Goal: Information Seeking & Learning: Understand process/instructions

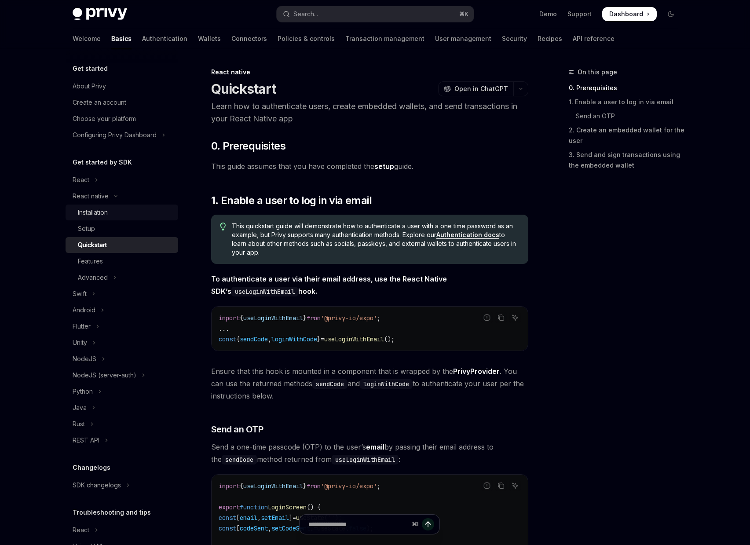
click at [78, 219] on link "Installation" at bounding box center [122, 213] width 113 height 16
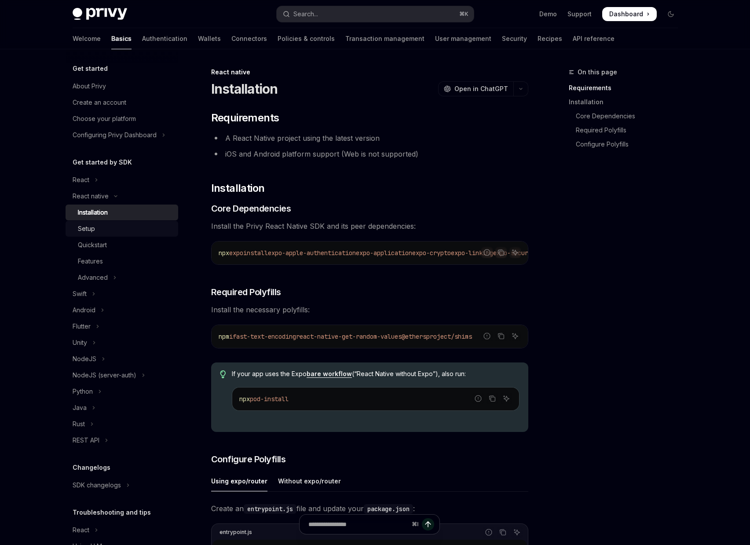
click at [81, 224] on div "Setup" at bounding box center [86, 229] width 17 height 11
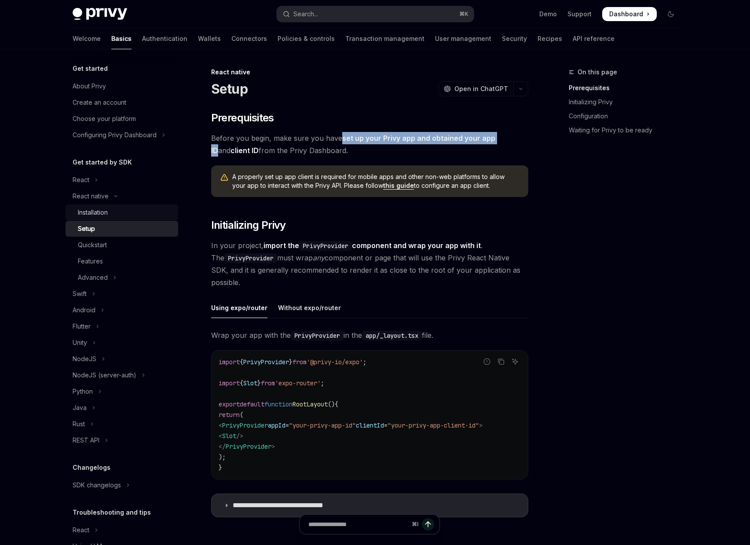
click at [110, 215] on div "Installation" at bounding box center [125, 212] width 95 height 11
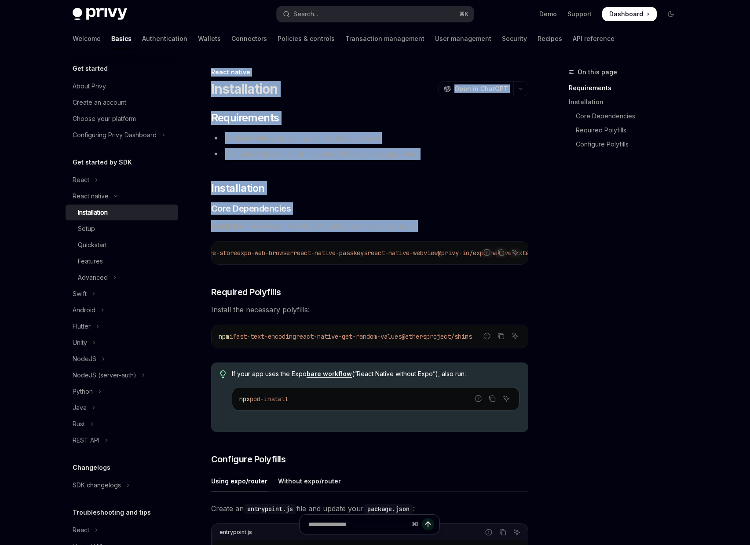
scroll to position [0, 488]
drag, startPoint x: 282, startPoint y: 253, endPoint x: 536, endPoint y: 261, distance: 254.5
click at [536, 261] on div "On this page Requirements Installation Core Dependencies Required Polyfills Con…" at bounding box center [376, 547] width 620 height 996
copy span "expo-apple-authentication expo-application expo-crypto expo-linking expo-secure…"
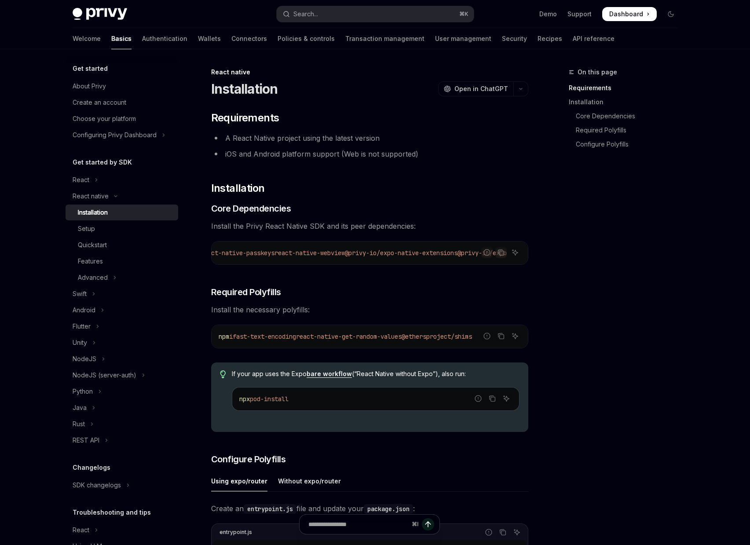
click at [627, 365] on div "On this page Requirements Installation Core Dependencies Required Polyfills Con…" at bounding box center [618, 306] width 134 height 478
click at [626, 365] on div "On this page Requirements Installation Core Dependencies Required Polyfills Con…" at bounding box center [618, 306] width 134 height 478
click at [252, 338] on span "fast-text-encoding" at bounding box center [264, 337] width 63 height 8
drag, startPoint x: 240, startPoint y: 339, endPoint x: 530, endPoint y: 352, distance: 289.8
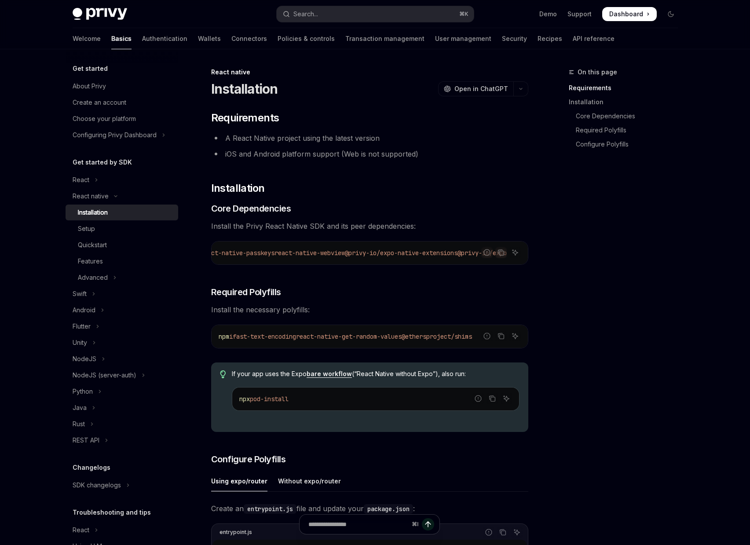
click at [459, 349] on div "Report incorrect code" at bounding box center [487, 349] width 62 height 9
click at [392, 341] on span "react-native-get-random-values" at bounding box center [349, 337] width 106 height 8
drag, startPoint x: 241, startPoint y: 341, endPoint x: 536, endPoint y: 343, distance: 295.7
click at [536, 343] on div "On this page Requirements Installation Core Dependencies Required Polyfills Con…" at bounding box center [376, 547] width 620 height 996
copy span "fast-text-encoding react-native-get-random-values @ethersproject/shims"
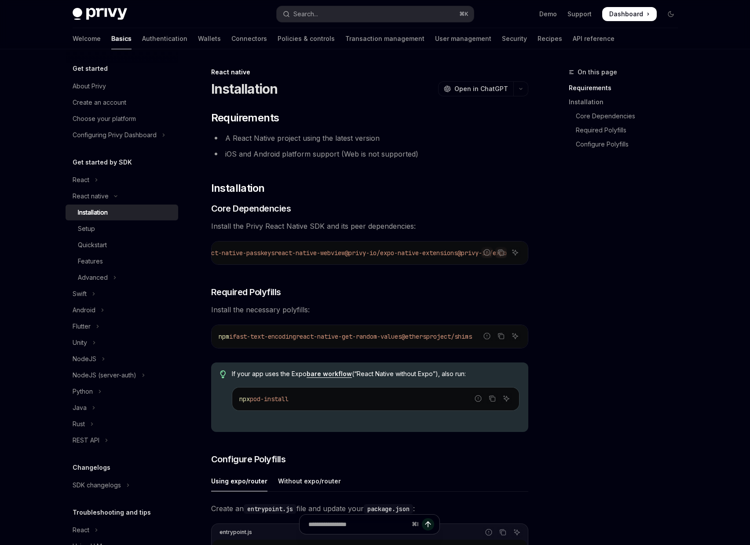
scroll to position [191, 0]
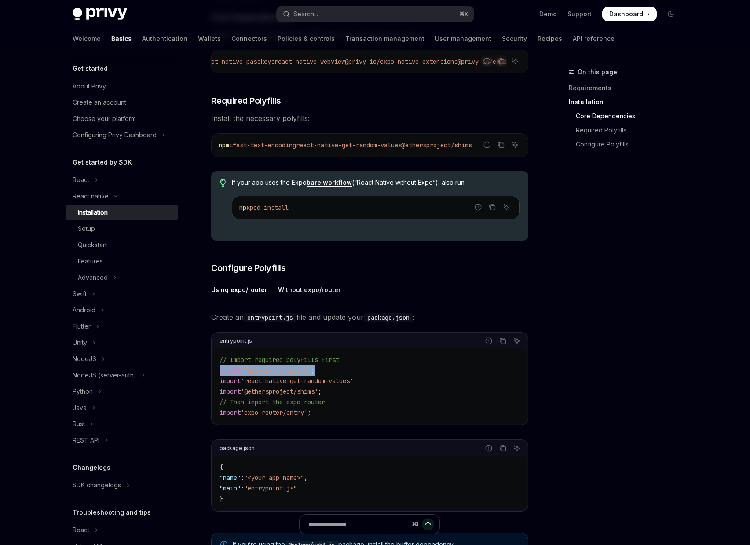
drag, startPoint x: 220, startPoint y: 373, endPoint x: 344, endPoint y: 375, distance: 123.2
click at [344, 375] on code "// Import required polyfills first import 'fast-text-encoding' ; import 'react-…" at bounding box center [370, 386] width 301 height 63
copy span "import 'fast-text-encoding' ;"
click at [233, 488] on span ""main"" at bounding box center [230, 489] width 21 height 8
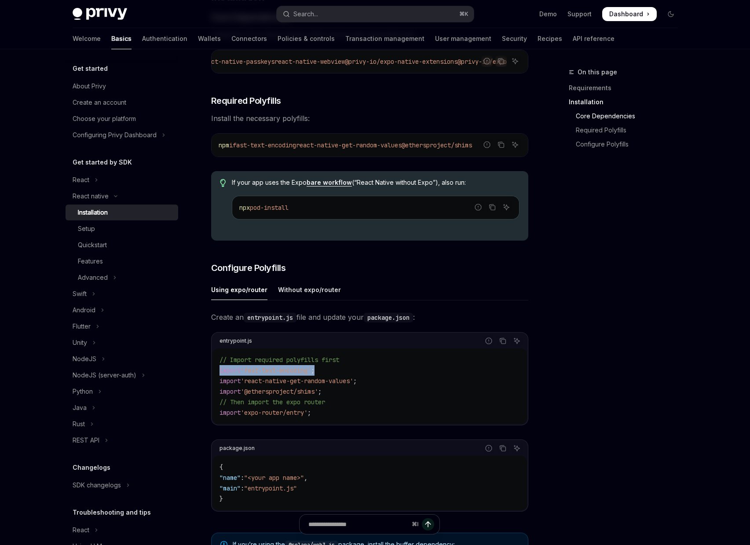
copy span "main"
drag, startPoint x: 250, startPoint y: 324, endPoint x: 296, endPoint y: 321, distance: 45.4
click at [289, 323] on code "entrypoint.js" at bounding box center [270, 318] width 53 height 10
drag, startPoint x: 297, startPoint y: 321, endPoint x: 250, endPoint y: 321, distance: 46.6
click at [250, 321] on code "entrypoint.js" at bounding box center [270, 318] width 53 height 10
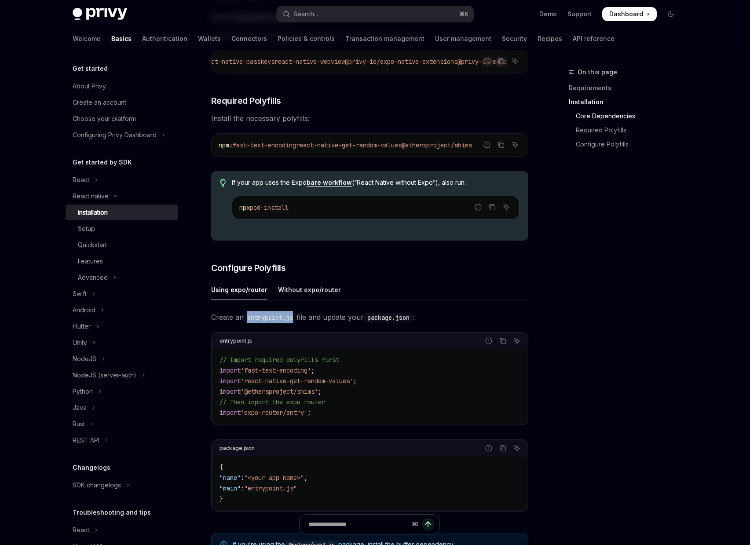
copy code "entrypoint.js"
click at [505, 345] on icon "Copy the contents from the code block" at bounding box center [502, 341] width 7 height 7
drag, startPoint x: 261, startPoint y: 493, endPoint x: 175, endPoint y: 463, distance: 91.3
click at [297, 492] on span ""entrypoint.js"" at bounding box center [270, 489] width 53 height 8
copy span "entrypoint.js"
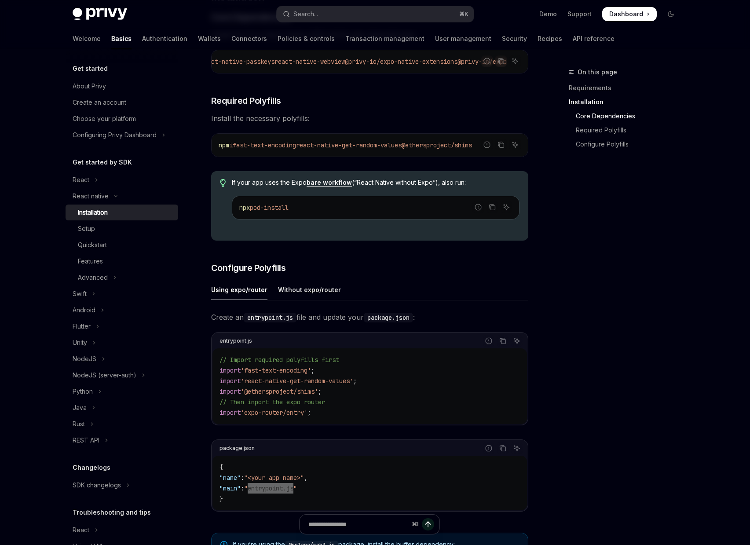
scroll to position [385, 0]
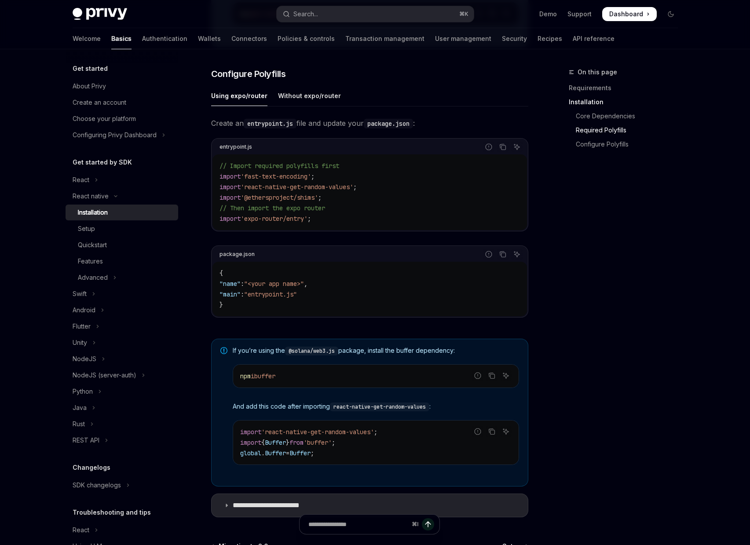
click at [614, 332] on div "On this page Requirements Installation Core Dependencies Required Polyfills Con…" at bounding box center [618, 306] width 134 height 478
click at [272, 382] on code "npm i buffer" at bounding box center [376, 376] width 272 height 11
copy span "buffer"
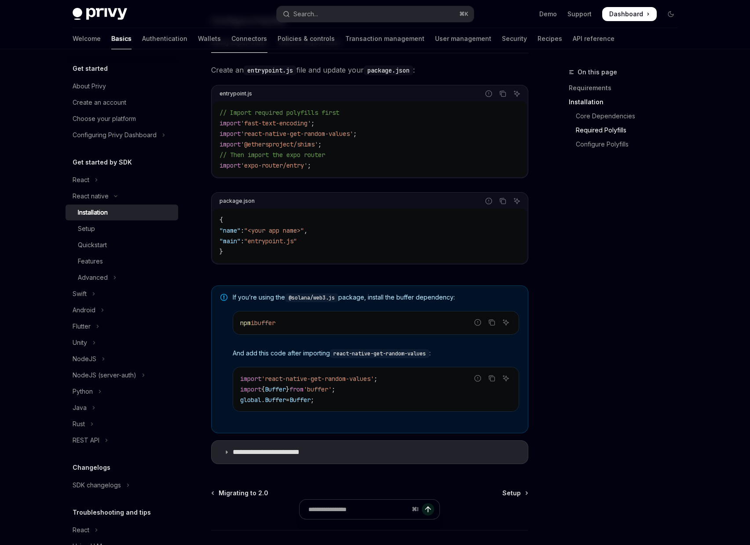
scroll to position [503, 0]
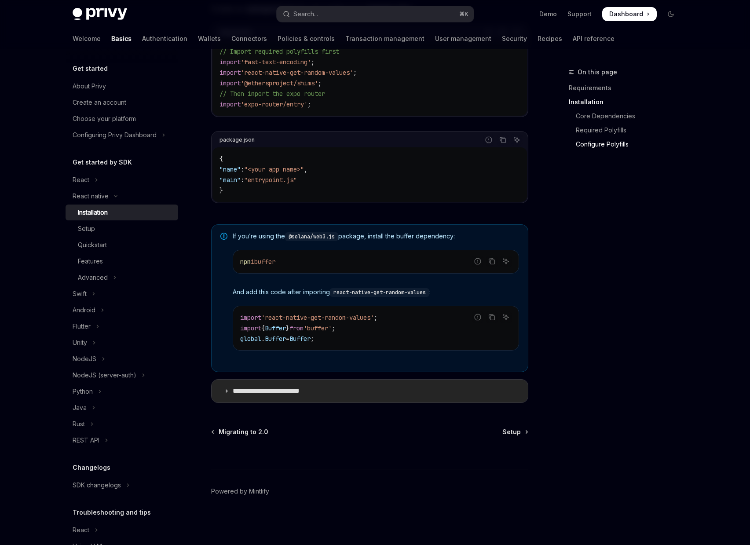
click at [300, 390] on p "**********" at bounding box center [275, 391] width 85 height 9
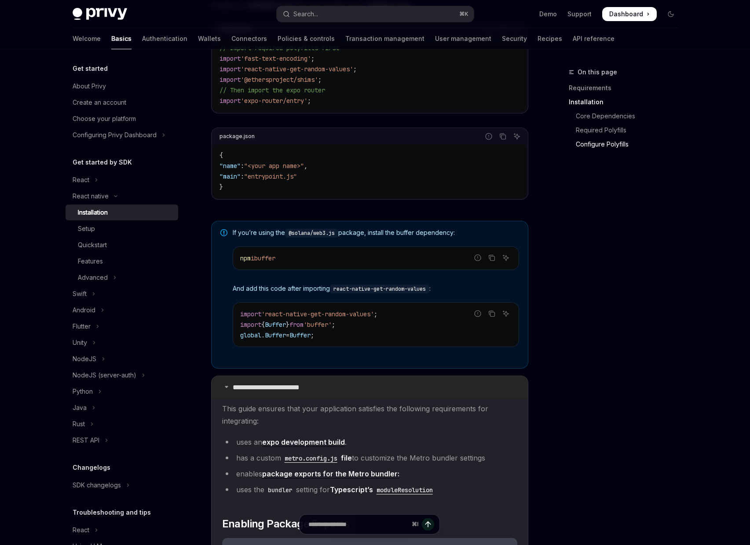
click at [300, 390] on p "**********" at bounding box center [275, 387] width 85 height 9
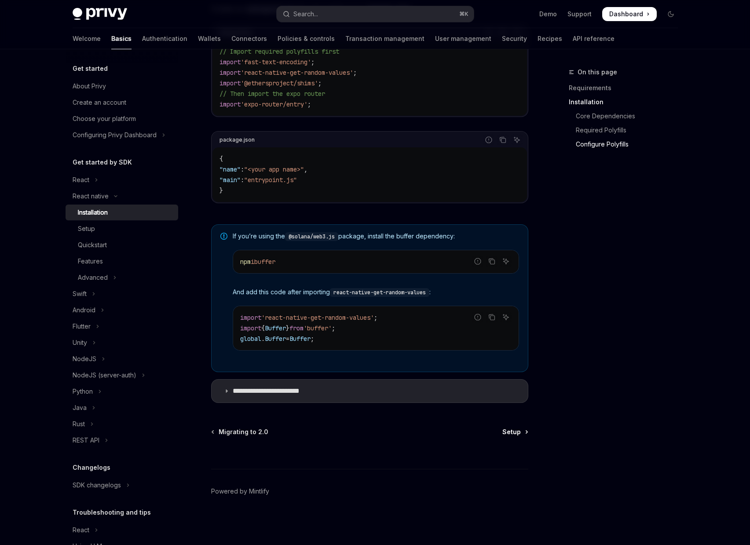
click at [518, 432] on span "Setup" at bounding box center [512, 432] width 18 height 9
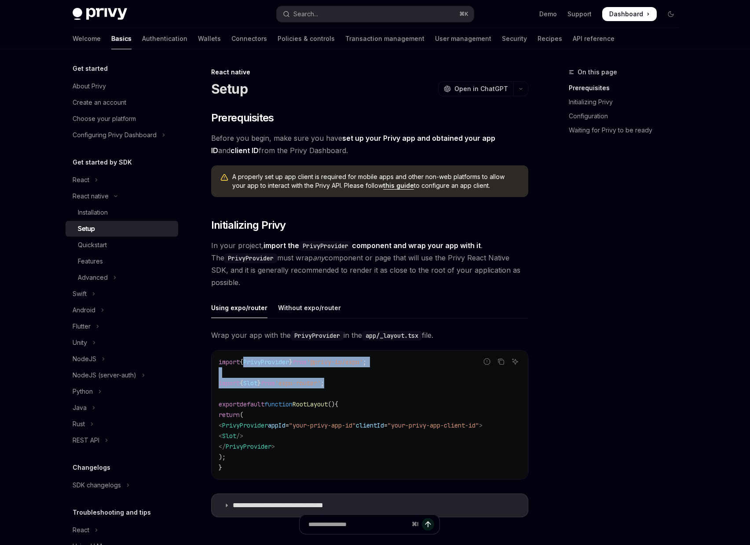
drag, startPoint x: 323, startPoint y: 384, endPoint x: 250, endPoint y: 362, distance: 76.2
click at [250, 362] on code "import { PrivyProvider } from '@privy-io/expo' ; import { Slot } from 'expo-rou…" at bounding box center [370, 415] width 302 height 116
click at [319, 372] on code "import { PrivyProvider } from '@privy-io/expo' ; import { Slot } from 'expo-rou…" at bounding box center [370, 415] width 302 height 116
drag, startPoint x: 396, startPoint y: 362, endPoint x: 14, endPoint y: 357, distance: 382.5
click at [215, 359] on div "import { PrivyProvider } from '@privy-io/expo' ; import { Slot } from 'expo-rou…" at bounding box center [370, 415] width 316 height 128
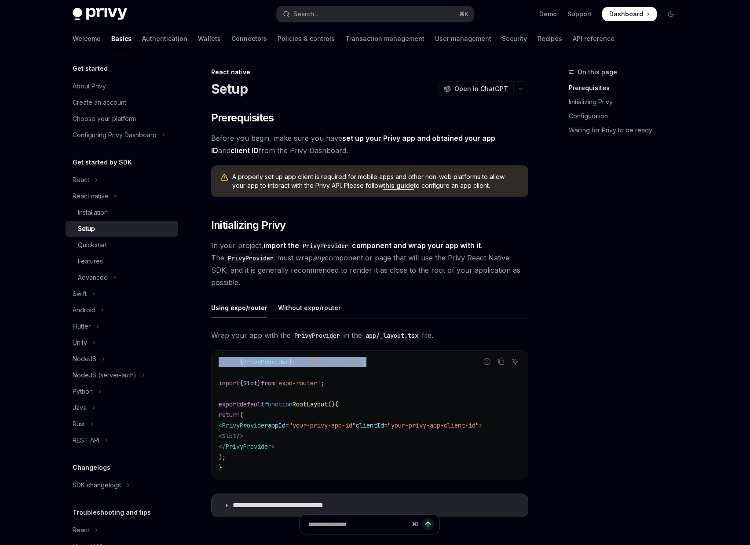
copy span "import { PrivyProvider } from '@privy-io/expo' ;"
drag, startPoint x: 234, startPoint y: 425, endPoint x: 518, endPoint y: 425, distance: 283.8
click at [518, 425] on code "import { PrivyProvider } from '@privy-io/expo' ; import { Slot } from 'expo-rou…" at bounding box center [370, 415] width 302 height 116
copy span "< PrivyProvider appId = "your-privy-app-id" clientId = "your-privy-app-client-i…"
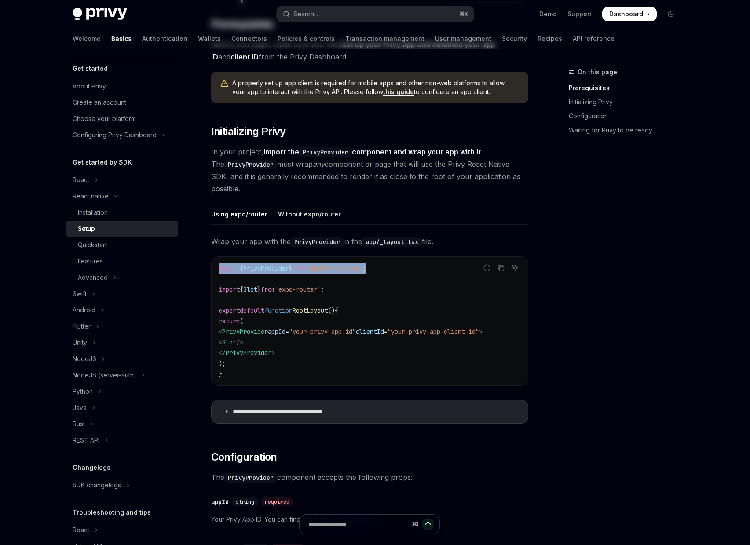
scroll to position [191, 0]
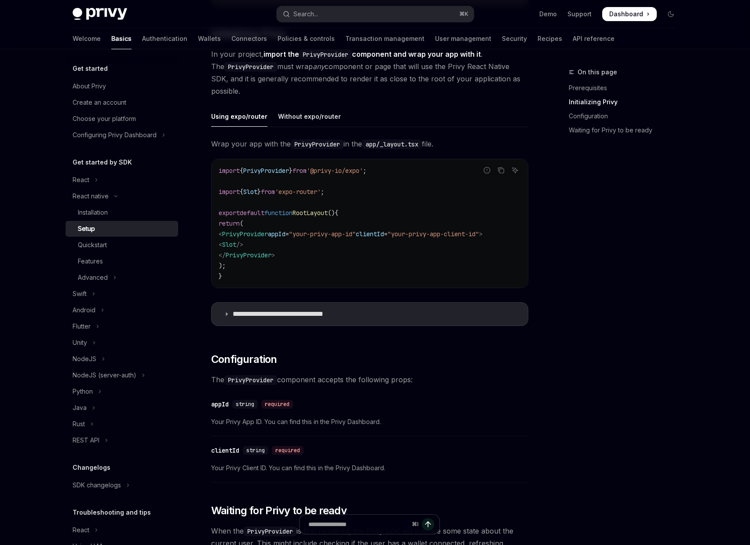
click at [358, 341] on div "​ Prerequisites Before you begin, make sure you have set up your Privy app and …" at bounding box center [369, 405] width 317 height 973
click at [361, 321] on summary "**********" at bounding box center [370, 314] width 316 height 23
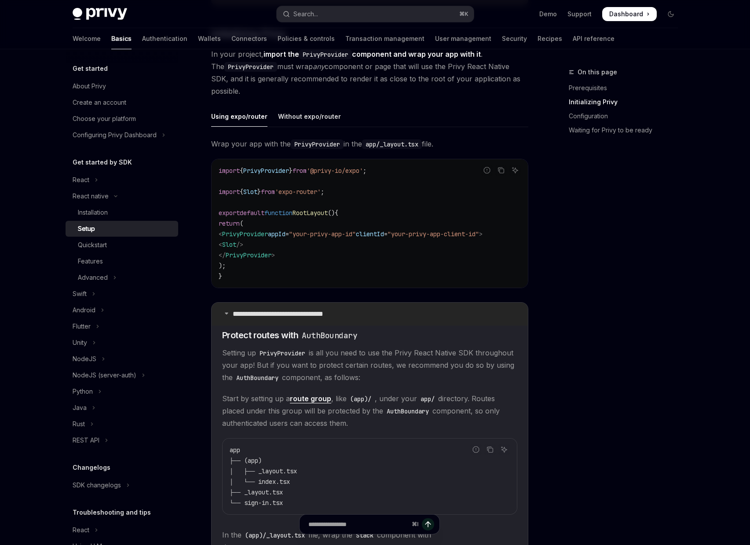
click at [361, 321] on summary "**********" at bounding box center [370, 314] width 316 height 23
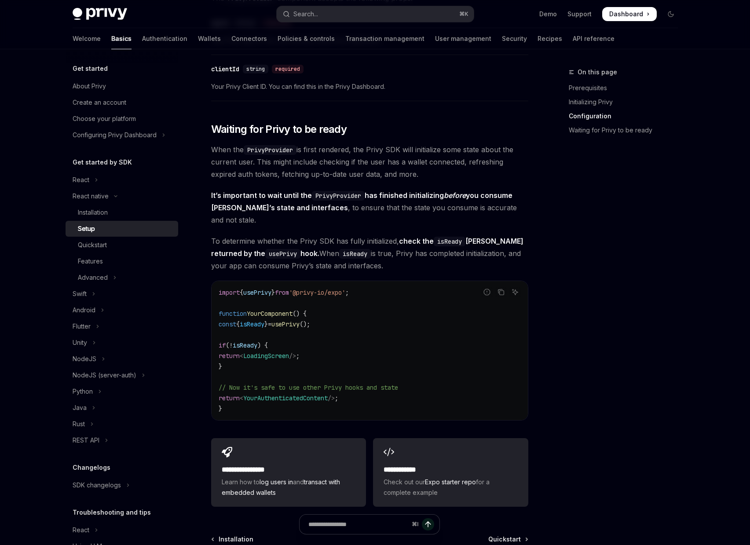
scroll to position [629, 0]
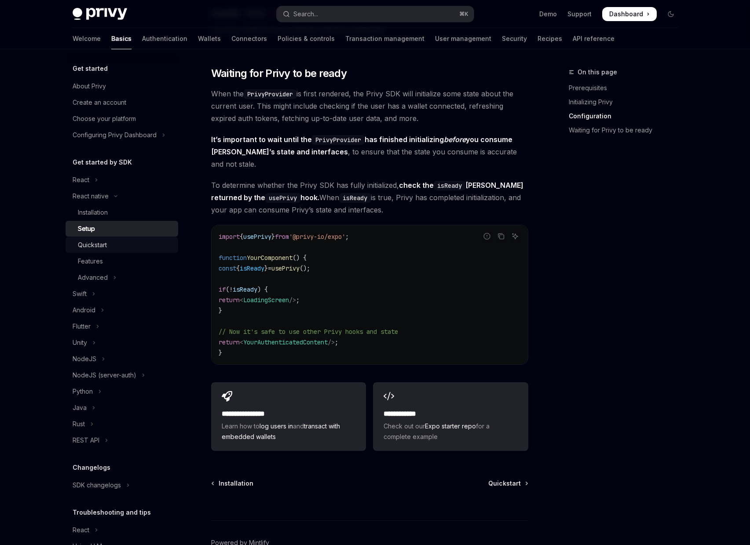
click at [127, 247] on div "Quickstart" at bounding box center [125, 245] width 95 height 11
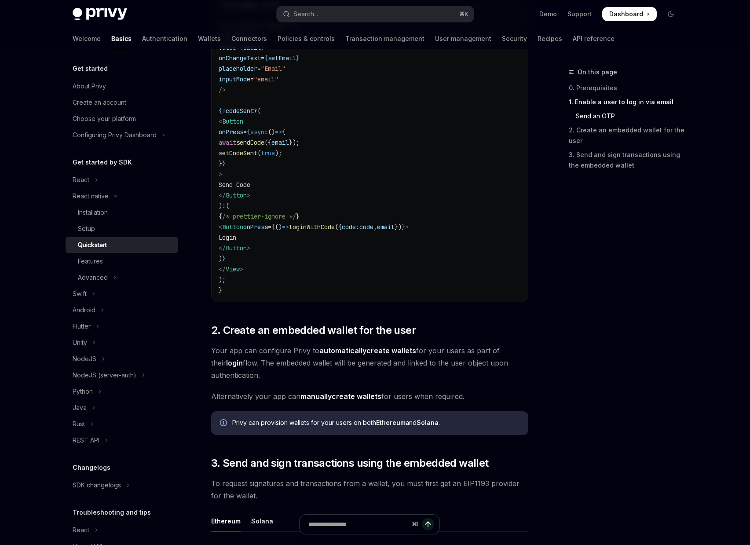
scroll to position [706, 0]
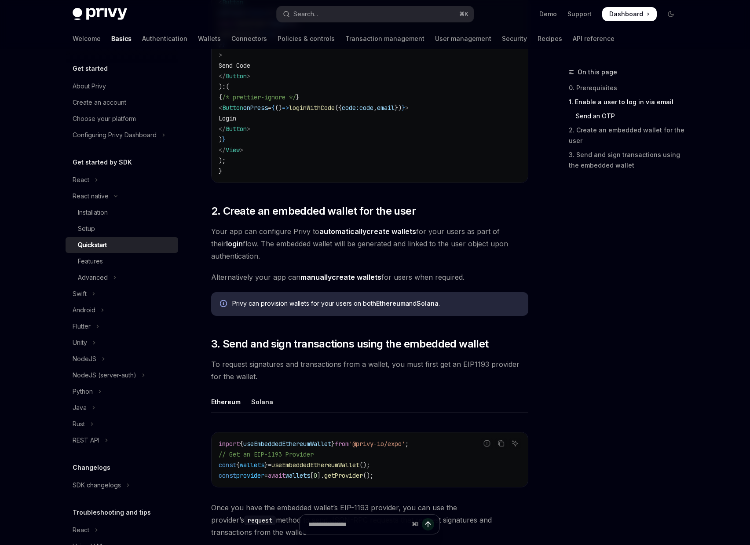
click at [351, 275] on link "manually create wallets" at bounding box center [341, 277] width 81 height 9
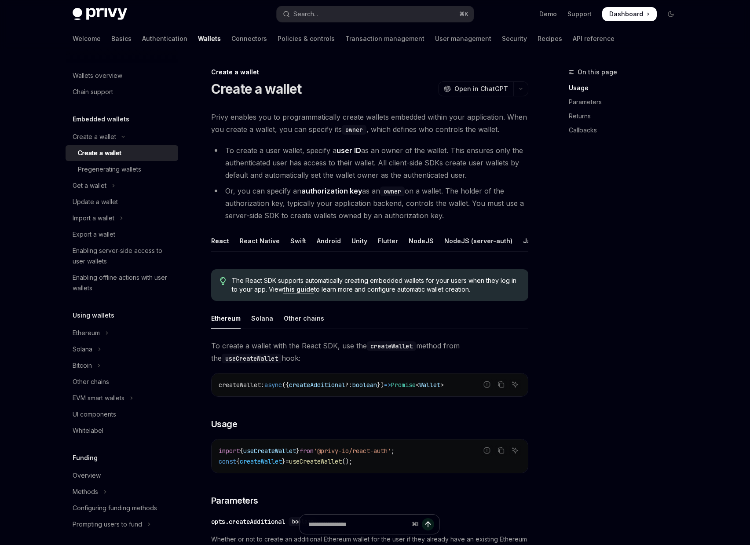
click at [263, 244] on div "React Native" at bounding box center [260, 241] width 40 height 21
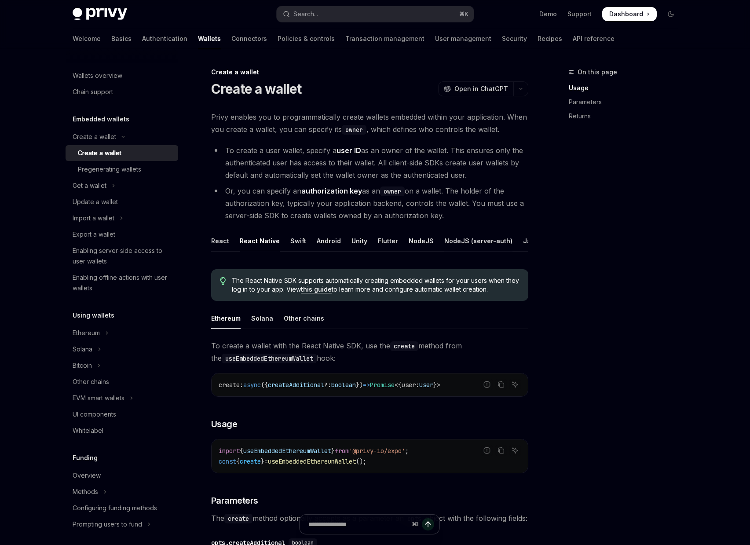
click at [477, 245] on div "NodeJS (server-auth)" at bounding box center [478, 241] width 68 height 21
type textarea "*"
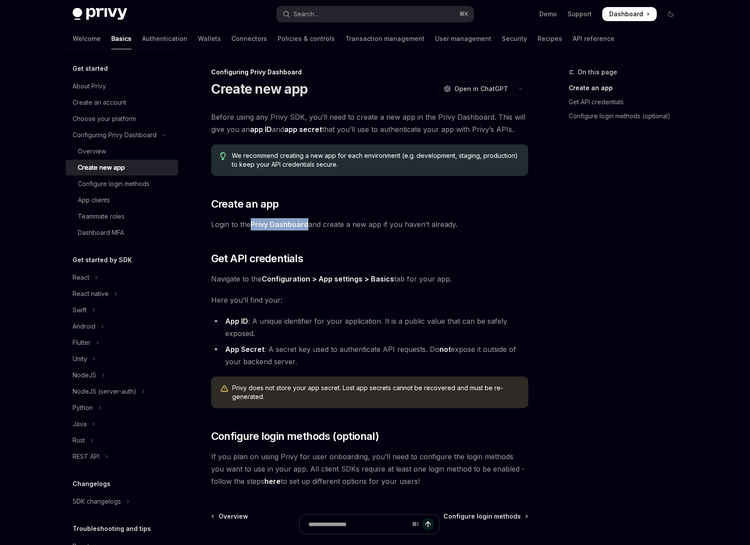
click at [291, 223] on link "Privy Dashboard" at bounding box center [280, 224] width 58 height 9
